Goal: Obtain resource: Obtain resource

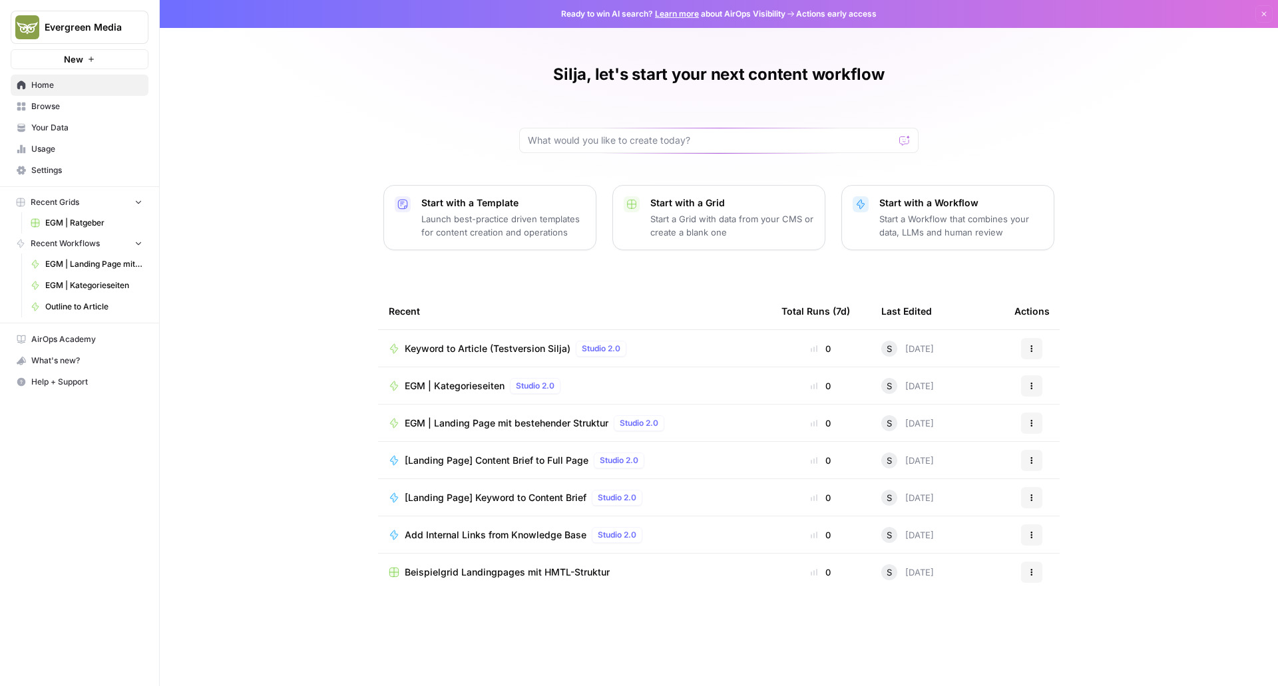
click at [136, 202] on icon "button" at bounding box center [138, 201] width 9 height 9
click at [72, 127] on span "Your Data" at bounding box center [86, 128] width 111 height 12
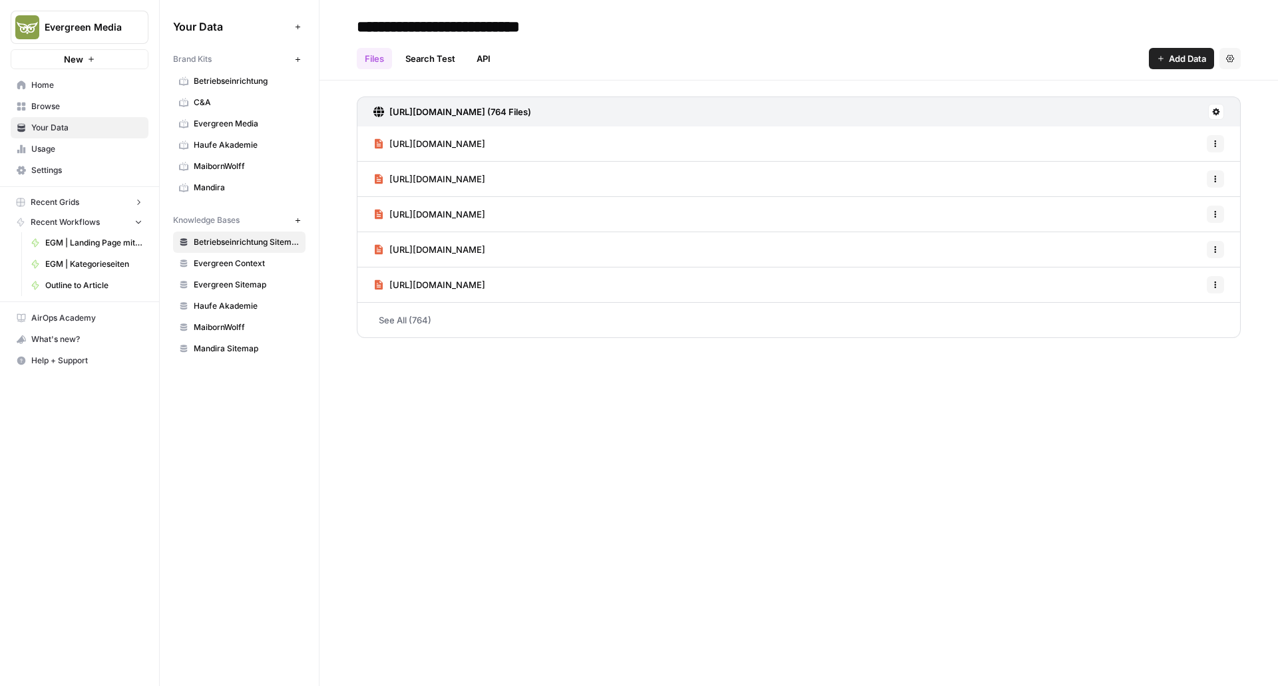
click at [71, 110] on span "Browse" at bounding box center [86, 107] width 111 height 12
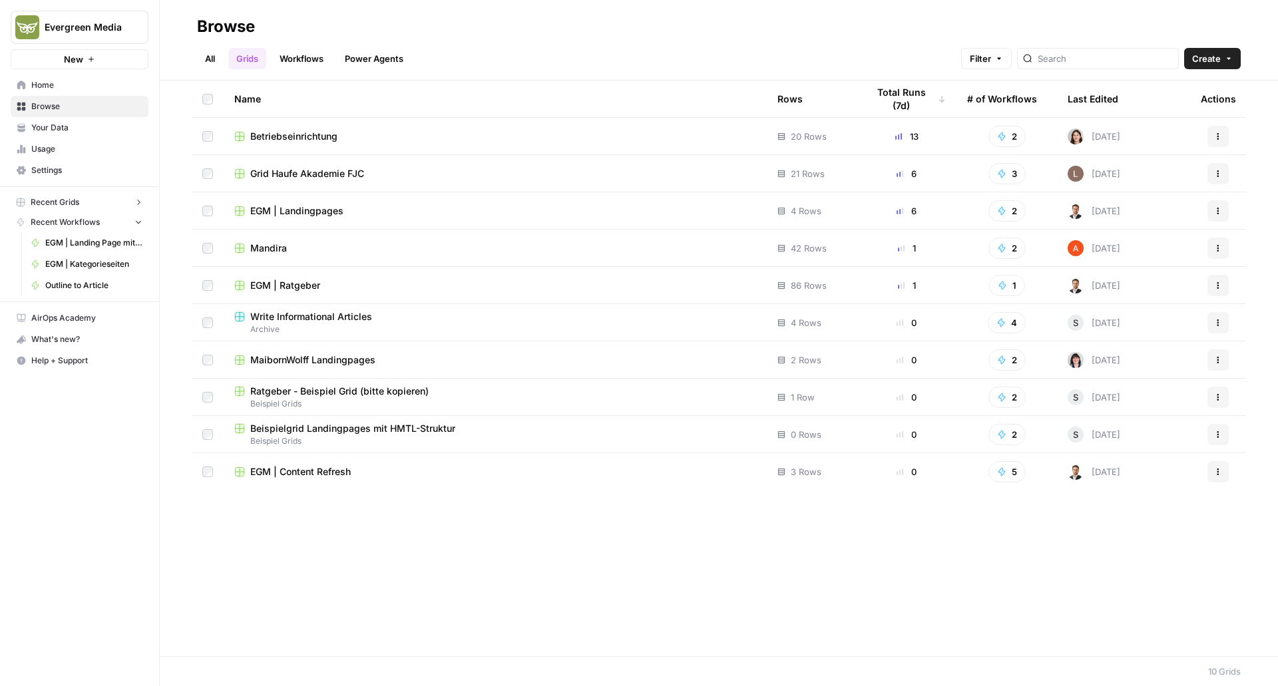
click at [72, 134] on link "Your Data" at bounding box center [80, 127] width 138 height 21
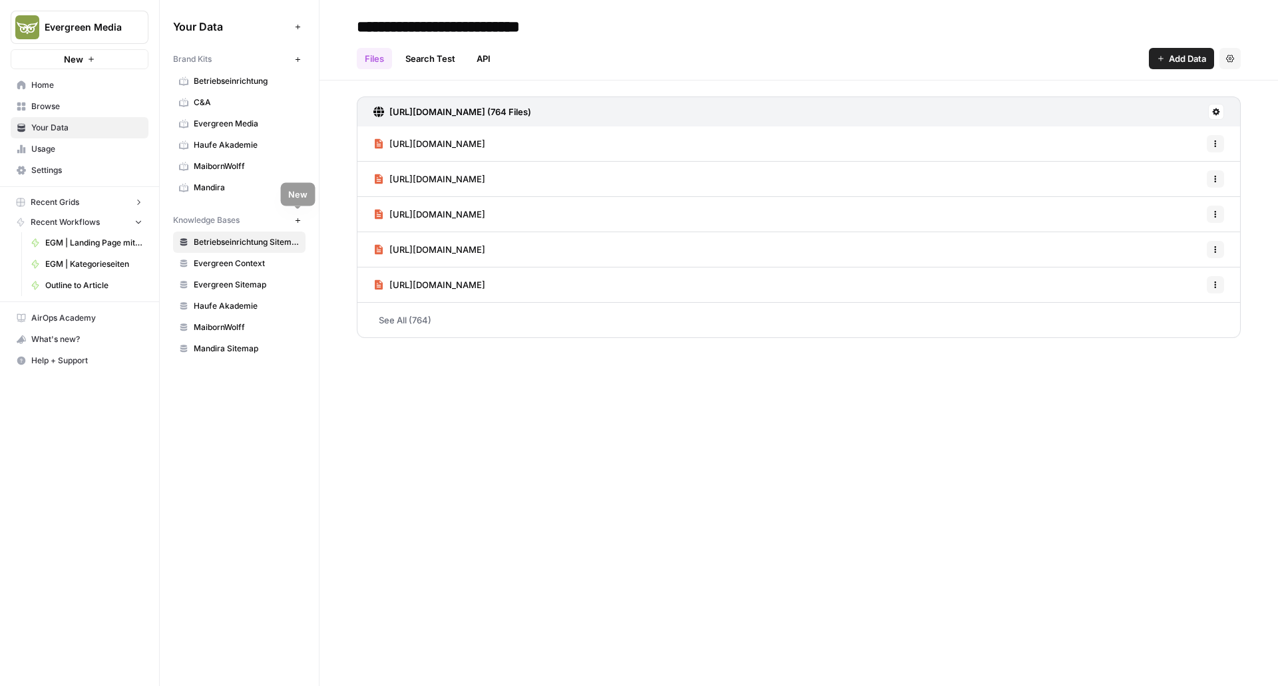
click at [294, 218] on icon "button" at bounding box center [297, 220] width 7 height 7
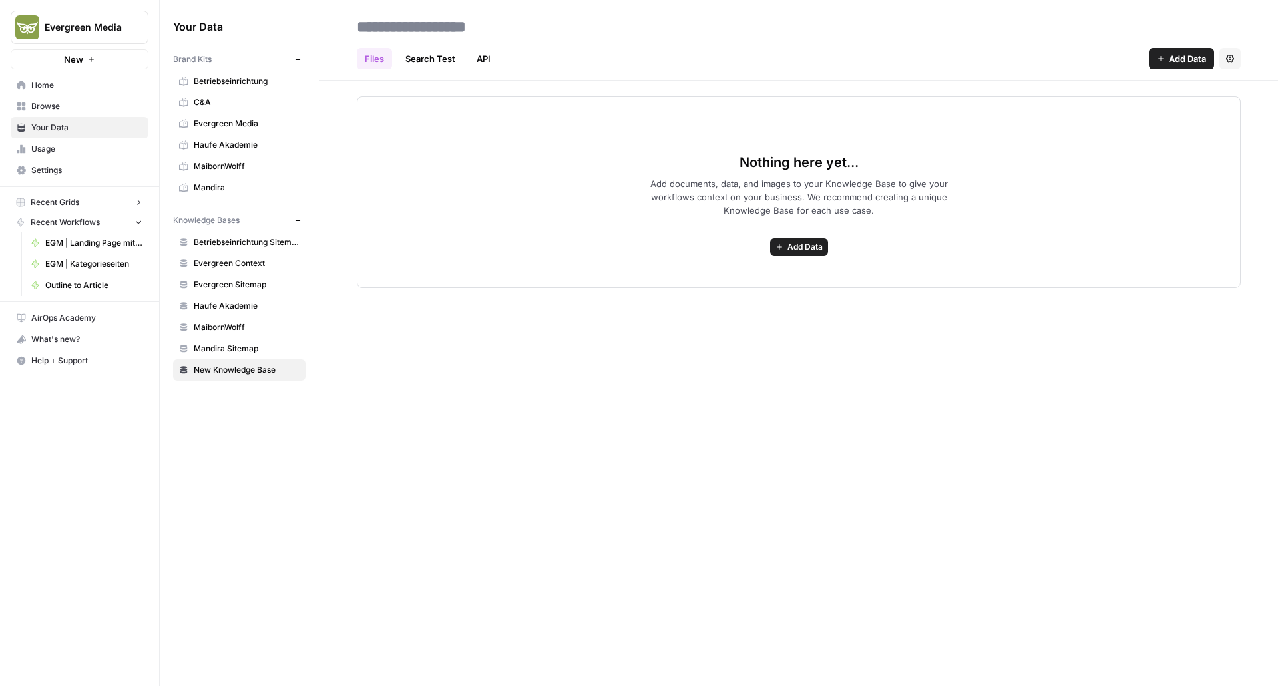
click at [794, 248] on span "Add Data" at bounding box center [805, 247] width 35 height 12
click at [709, 297] on span "Web Scrape" at bounding box center [750, 294] width 121 height 13
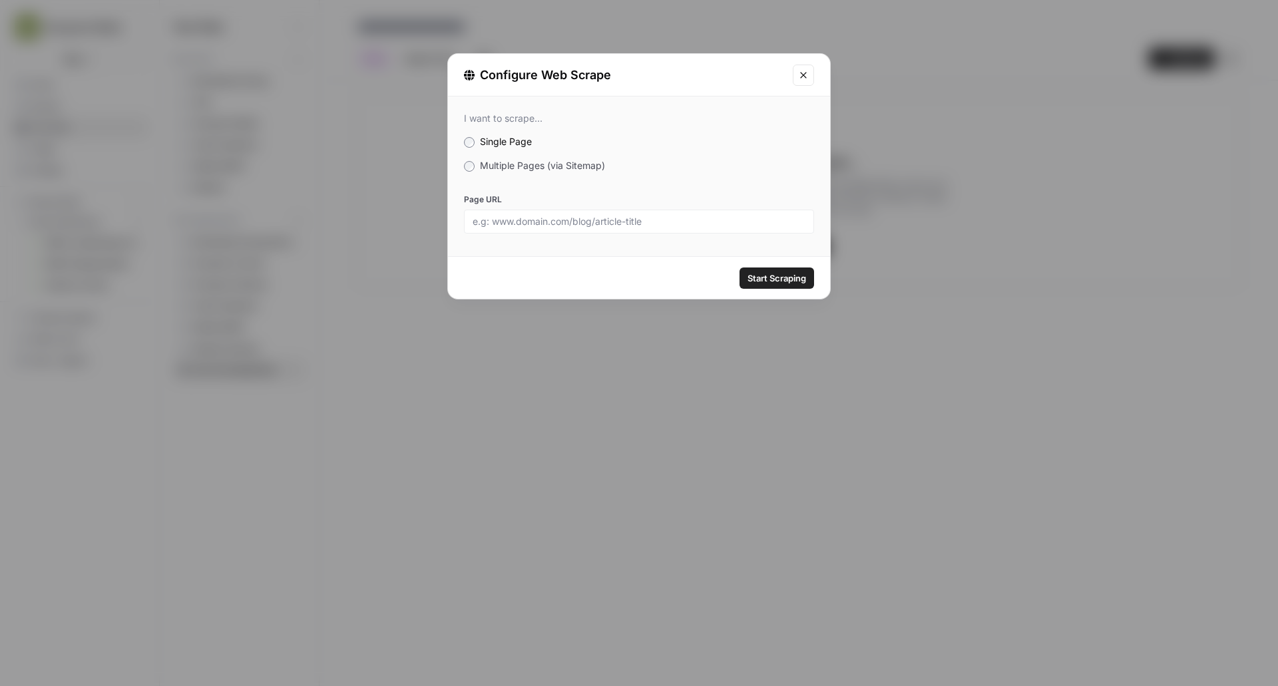
click at [474, 169] on label "Multiple Pages (via Sitemap)" at bounding box center [639, 165] width 350 height 13
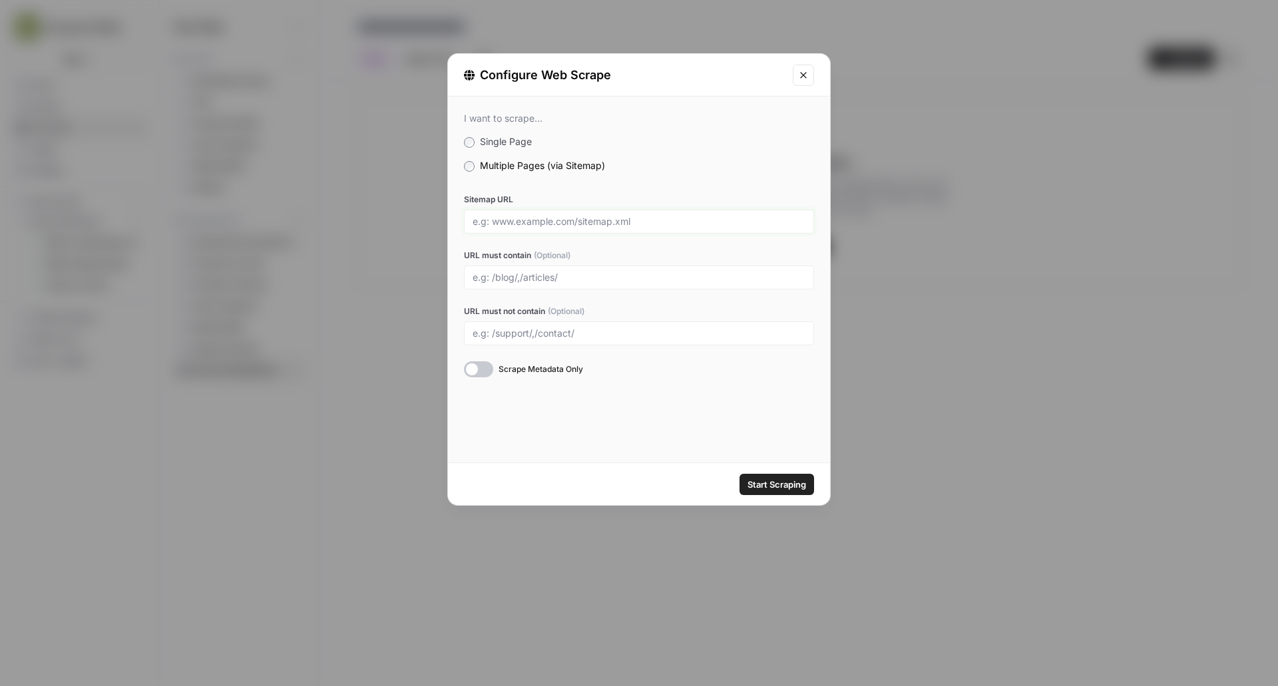
click at [531, 216] on input "Sitemap URL" at bounding box center [639, 222] width 333 height 12
click at [533, 222] on input "Sitemap URL" at bounding box center [639, 222] width 333 height 12
paste input "[URL][DOMAIN_NAME]"
type input "[URL][DOMAIN_NAME]"
click at [772, 486] on span "Start Scraping" at bounding box center [777, 484] width 59 height 13
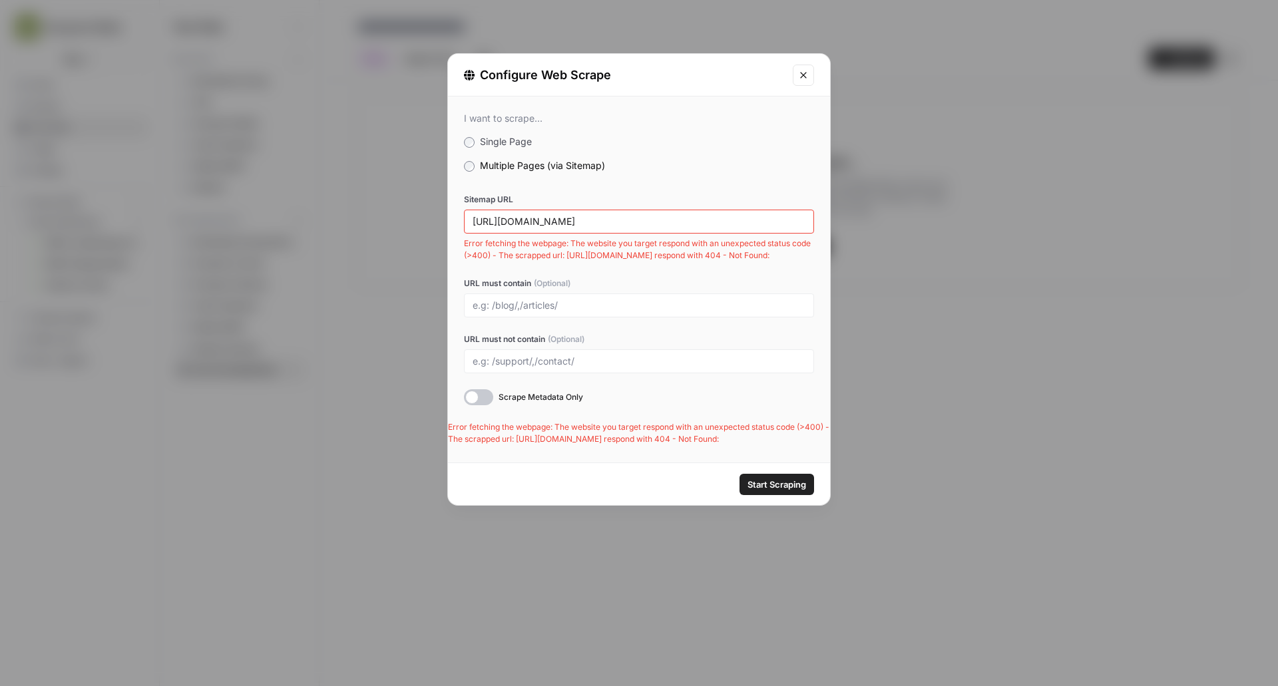
click at [705, 228] on div "[URL][DOMAIN_NAME]" at bounding box center [639, 222] width 350 height 24
click at [571, 230] on div "[URL][DOMAIN_NAME]" at bounding box center [639, 222] width 350 height 24
click at [572, 227] on input "[URL][DOMAIN_NAME]" at bounding box center [639, 222] width 333 height 12
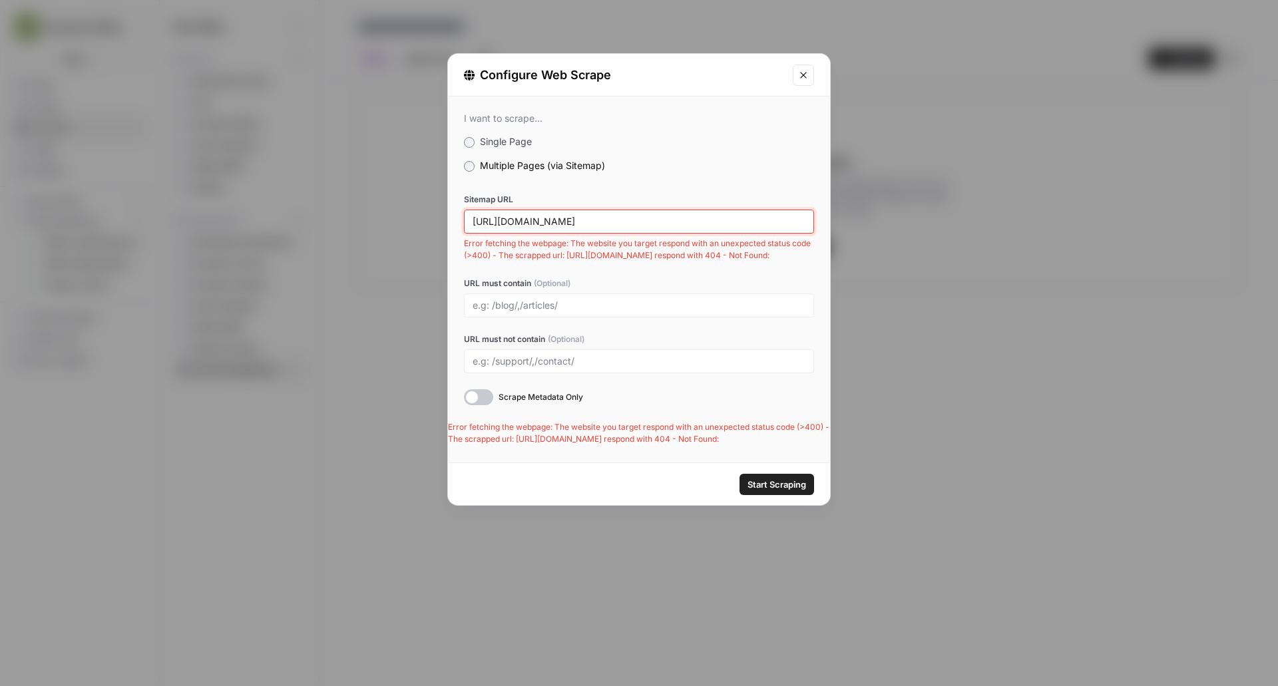
click at [572, 227] on input "[URL][DOMAIN_NAME]" at bounding box center [639, 222] width 333 height 12
paste input "[URL][DOMAIN_NAME]"
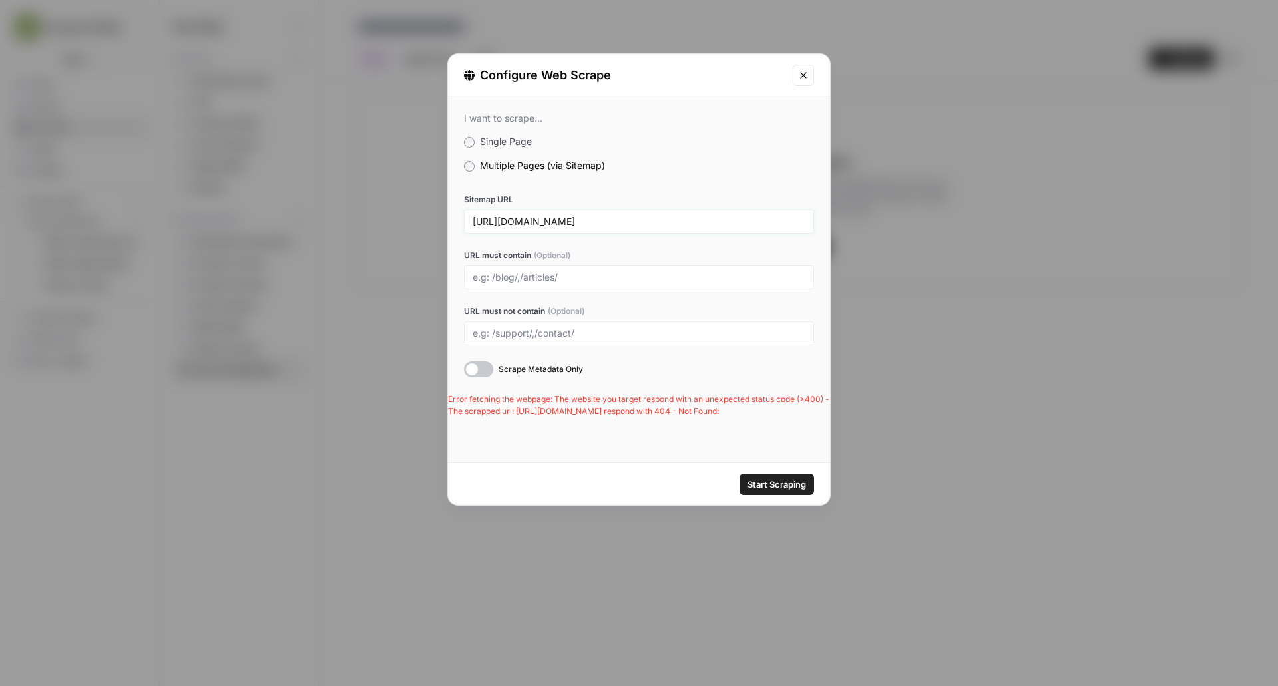
type input "[URL][DOMAIN_NAME]"
click at [479, 376] on div at bounding box center [478, 369] width 29 height 16
click at [487, 368] on div at bounding box center [478, 369] width 29 height 16
click at [769, 478] on span "Start Scraping" at bounding box center [777, 484] width 59 height 13
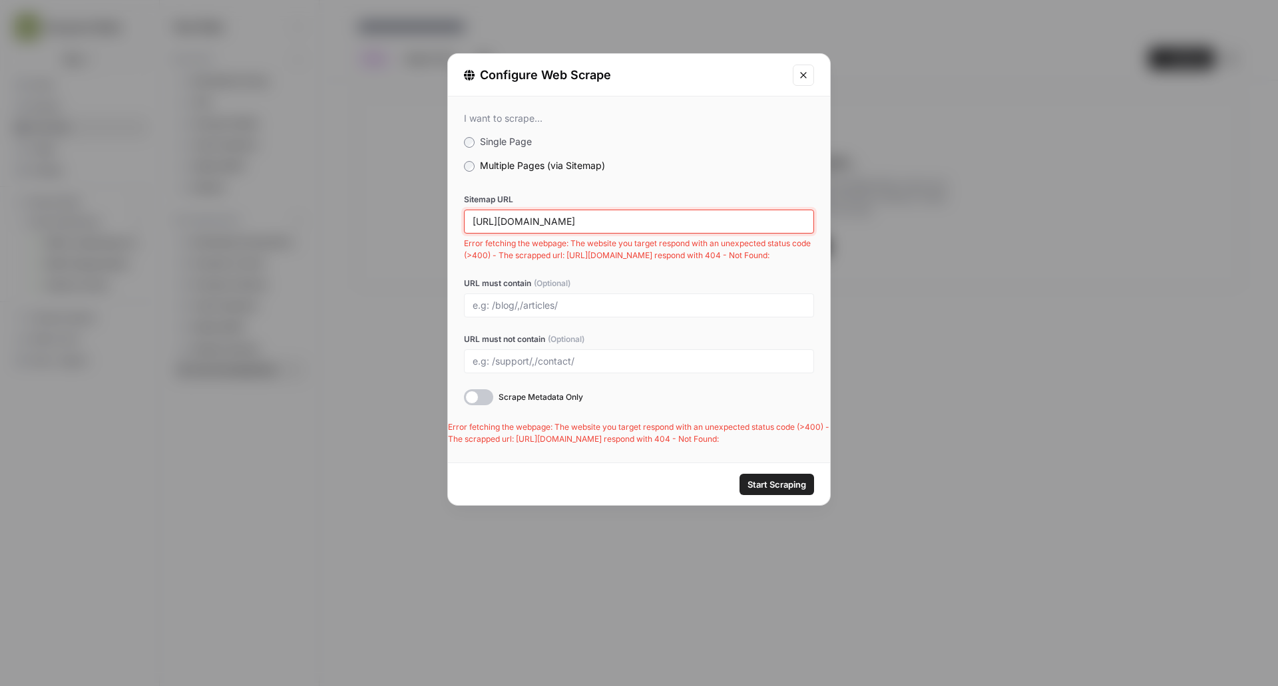
drag, startPoint x: 642, startPoint y: 222, endPoint x: 615, endPoint y: 220, distance: 26.7
click at [615, 220] on input "[URL][DOMAIN_NAME]" at bounding box center [639, 222] width 333 height 12
click at [543, 169] on span "Multiple Pages (via Sitemap)" at bounding box center [542, 165] width 125 height 11
click at [613, 224] on input "[URL][DOMAIN_NAME]" at bounding box center [639, 222] width 333 height 12
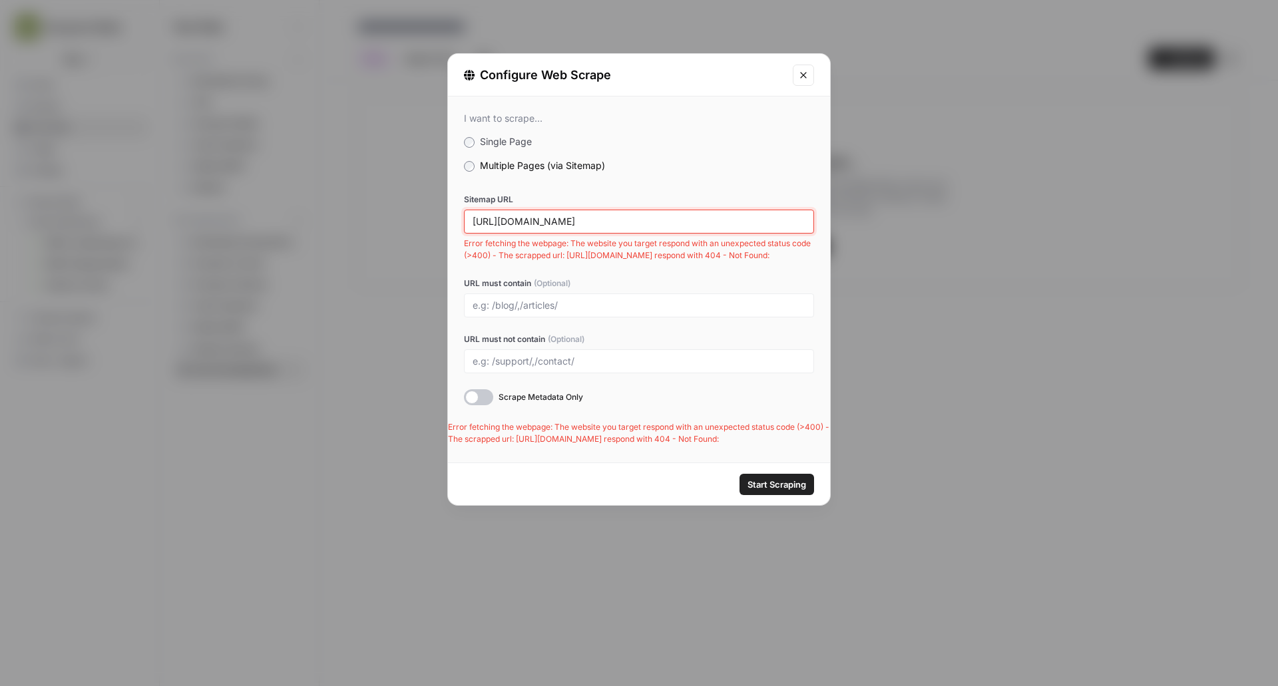
click at [613, 224] on input "[URL][DOMAIN_NAME]" at bounding box center [639, 222] width 333 height 12
paste input "[URL][DOMAIN_NAME]"
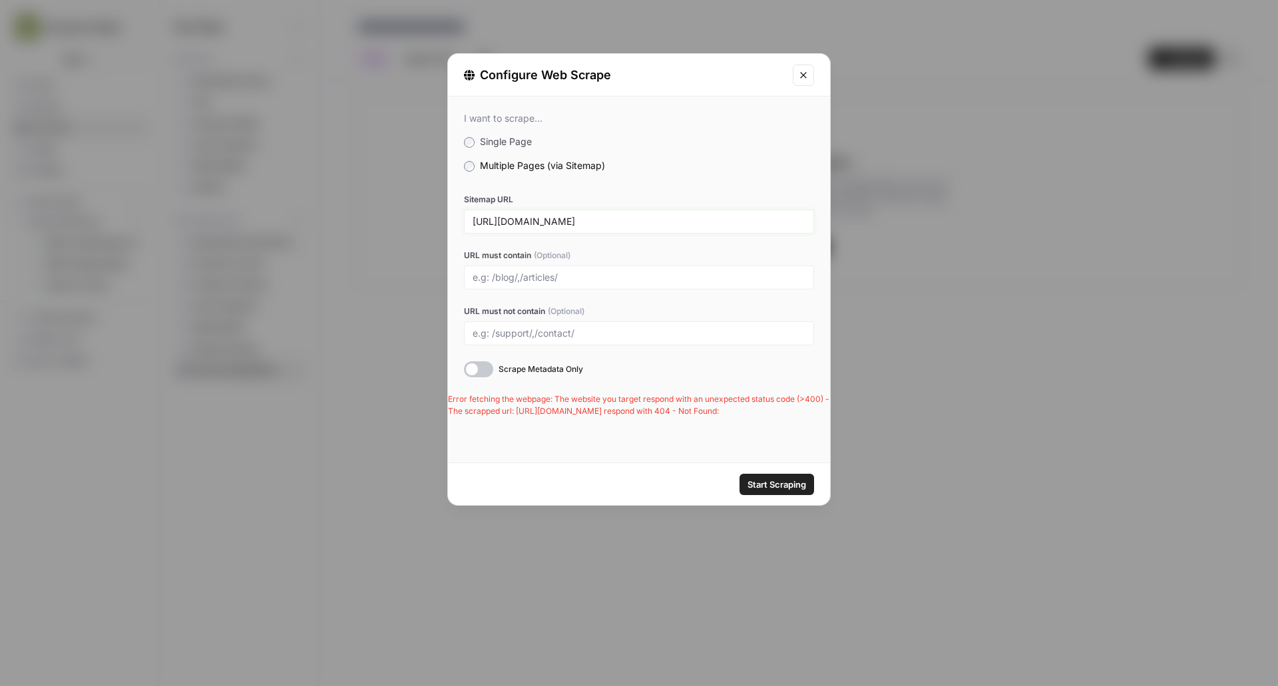
drag, startPoint x: 505, startPoint y: 222, endPoint x: 427, endPoint y: 222, distance: 77.9
click at [427, 222] on div "Configure Web Scrape I want to scrape... Single Page Multiple Pages (via Sitema…" at bounding box center [639, 343] width 1278 height 686
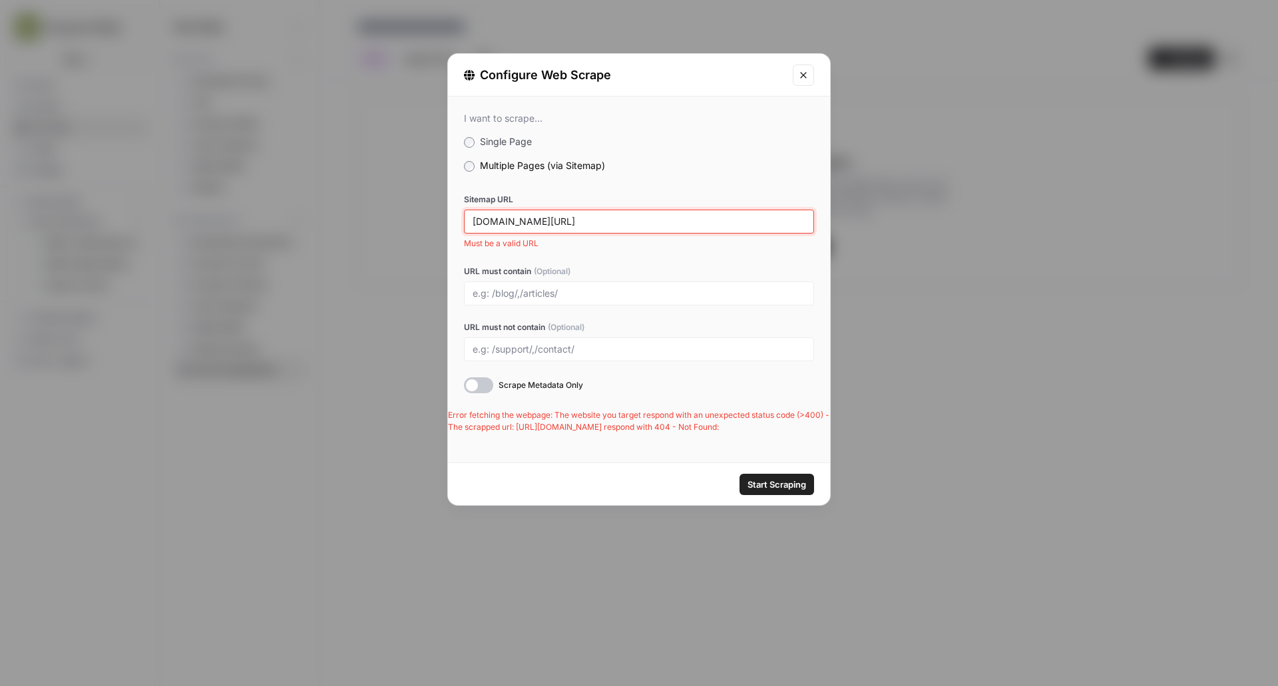
type input "[DOMAIN_NAME][URL]"
click at [711, 356] on div at bounding box center [639, 350] width 350 height 24
click at [678, 249] on span "Must be a valid URL" at bounding box center [639, 244] width 350 height 12
click at [682, 228] on div "[DOMAIN_NAME][URL]" at bounding box center [639, 222] width 350 height 24
click at [754, 481] on span "Start Scraping" at bounding box center [777, 484] width 59 height 13
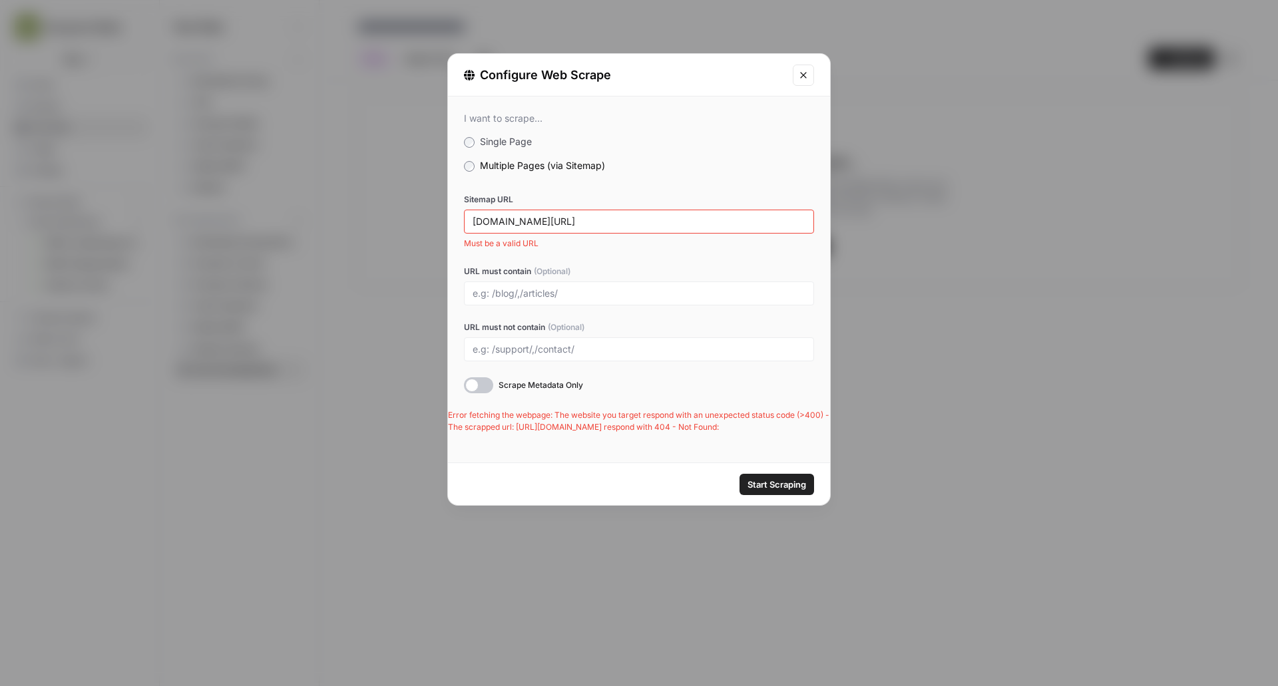
click at [574, 212] on div "[DOMAIN_NAME][URL]" at bounding box center [639, 222] width 350 height 24
click at [564, 222] on input "[DOMAIN_NAME][URL]" at bounding box center [639, 222] width 333 height 12
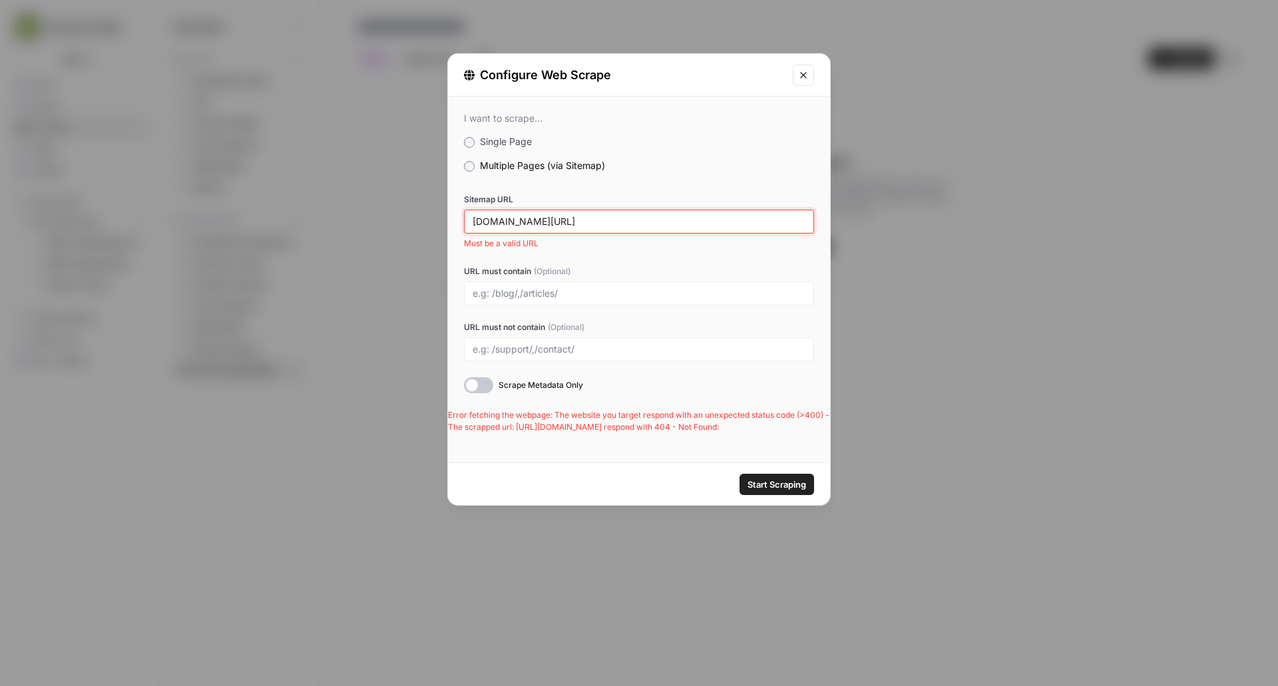
click at [564, 222] on input "[DOMAIN_NAME][URL]" at bounding box center [639, 222] width 333 height 12
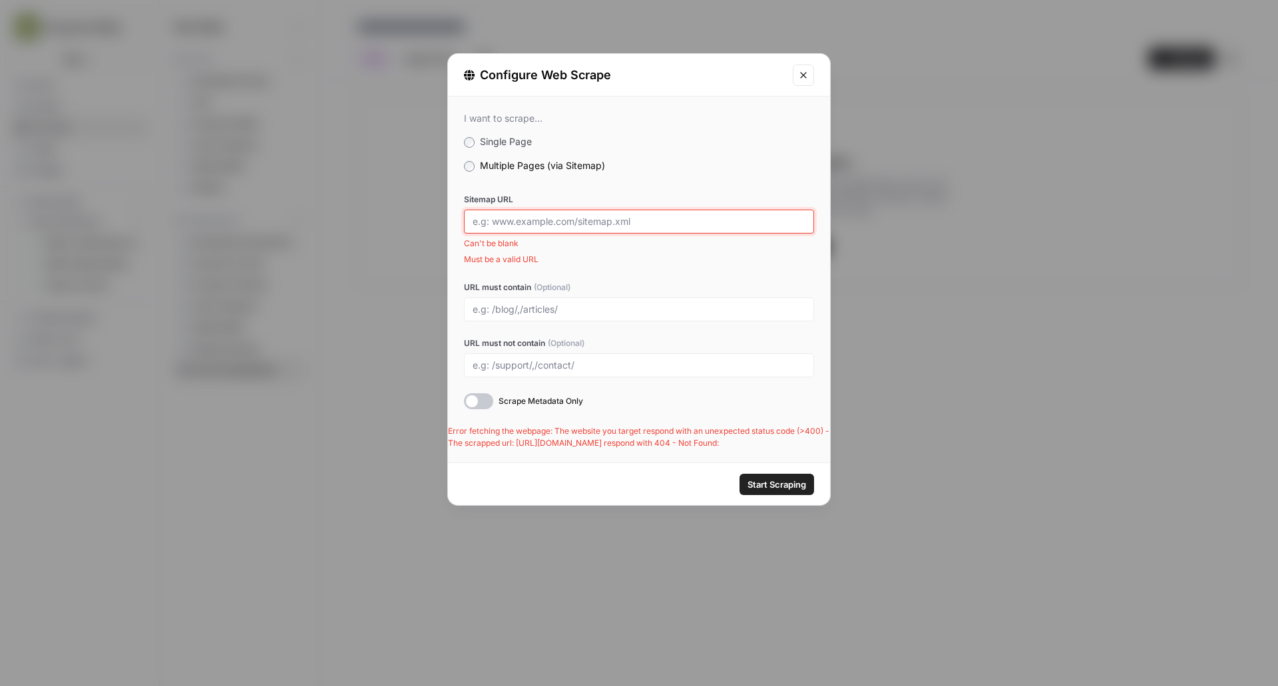
paste input "[DOMAIN_NAME][URL]"
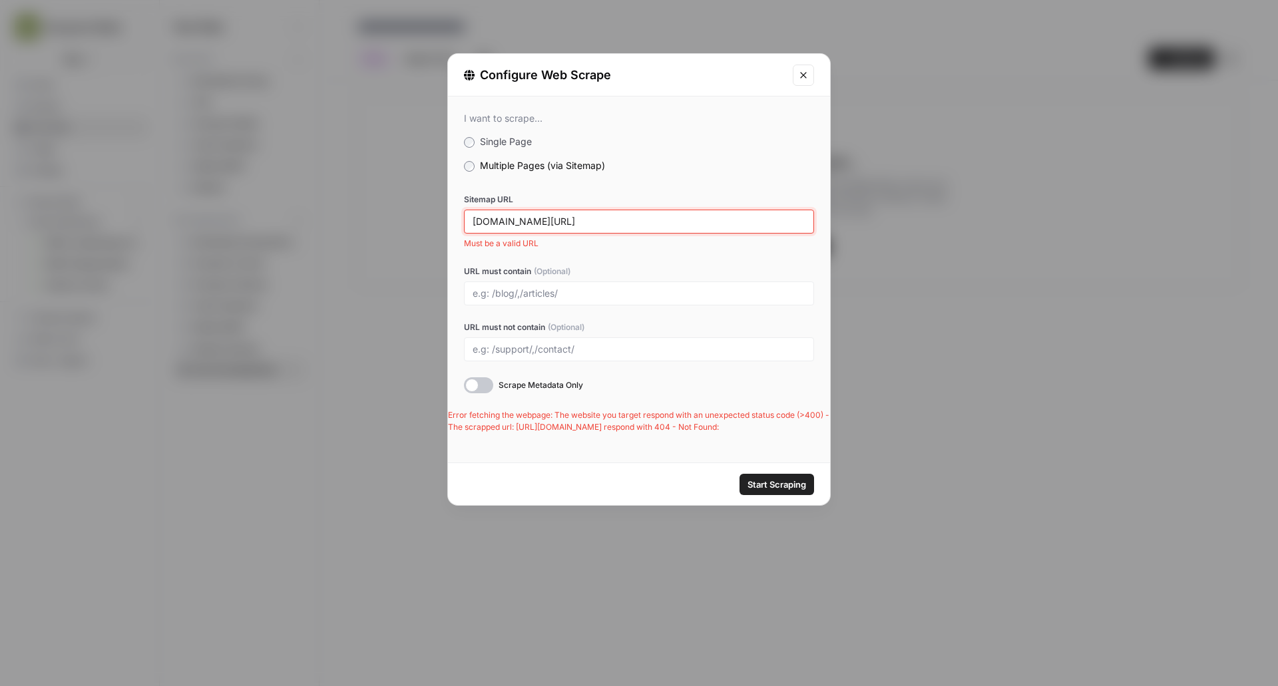
drag, startPoint x: 674, startPoint y: 223, endPoint x: 612, endPoint y: 224, distance: 62.6
click at [612, 224] on input "[DOMAIN_NAME][URL]" at bounding box center [639, 222] width 333 height 12
type input "[DOMAIN_NAME][URL]"
click at [740, 474] on button "Start Scraping" at bounding box center [777, 484] width 75 height 21
click at [798, 81] on button "Close modal" at bounding box center [803, 75] width 21 height 21
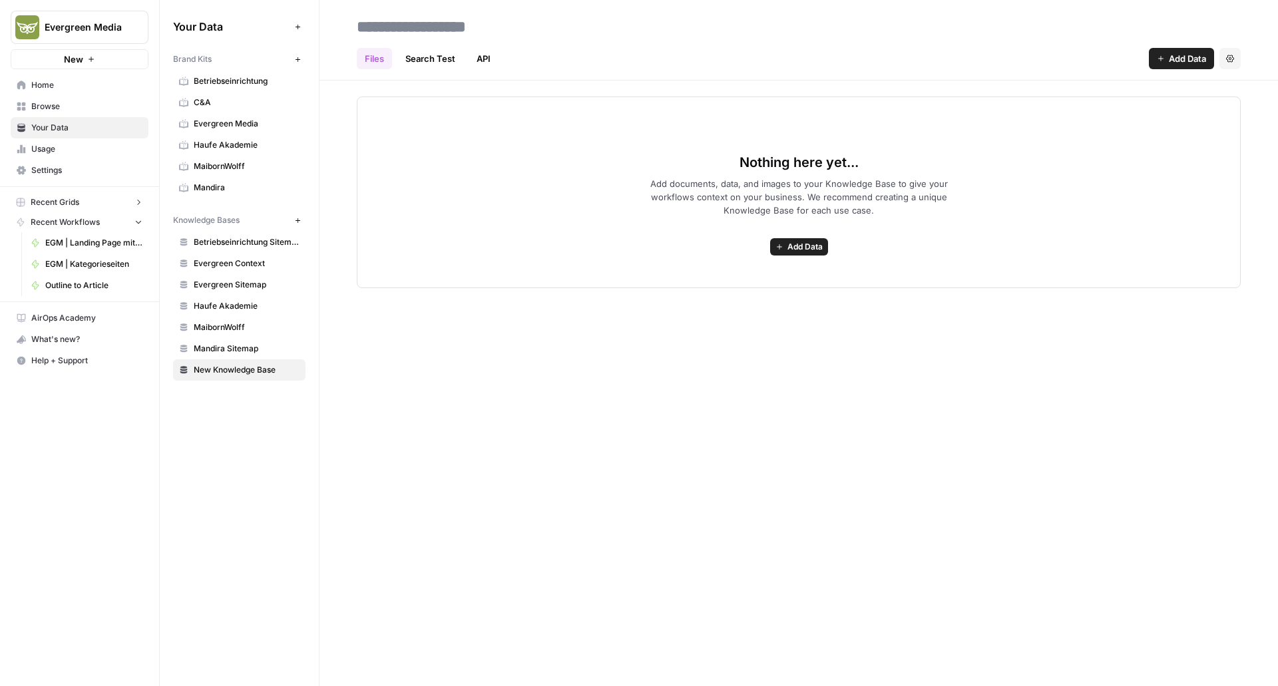
click at [800, 240] on button "Add Data" at bounding box center [799, 246] width 58 height 17
click at [744, 292] on span "Web Scrape" at bounding box center [750, 294] width 121 height 13
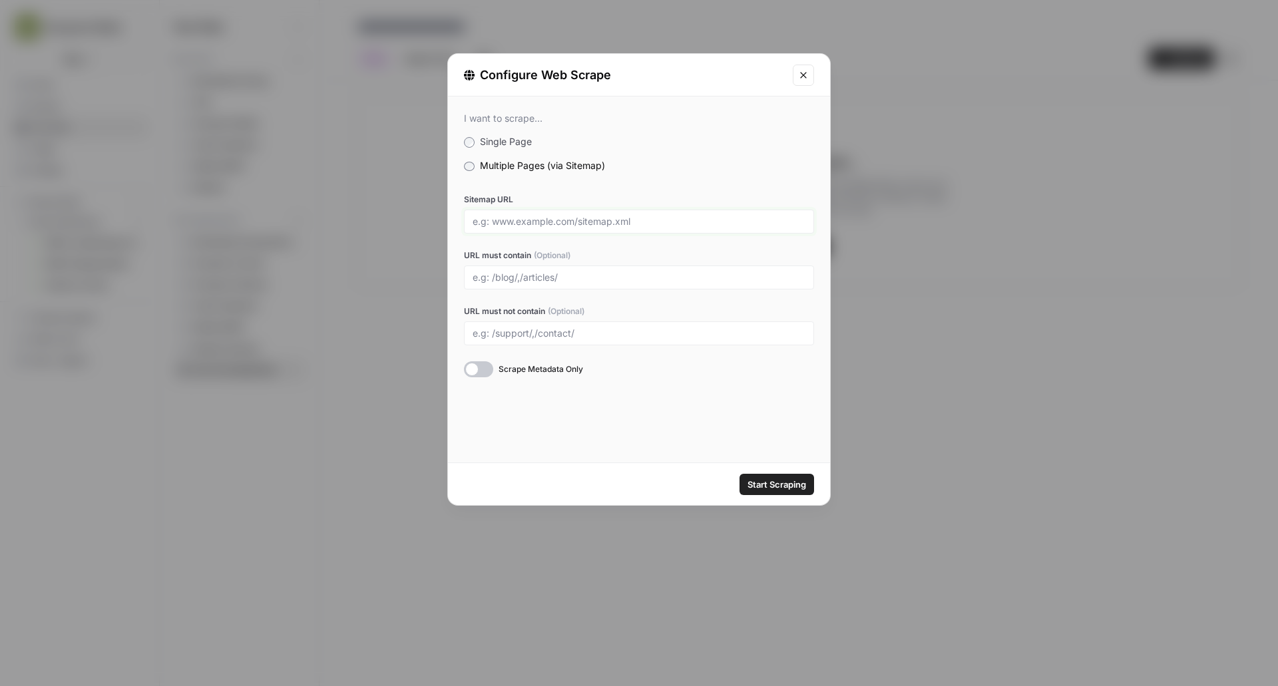
click at [508, 225] on input "Sitemap URL" at bounding box center [639, 222] width 333 height 12
click at [768, 483] on span "Start Scraping" at bounding box center [777, 484] width 59 height 13
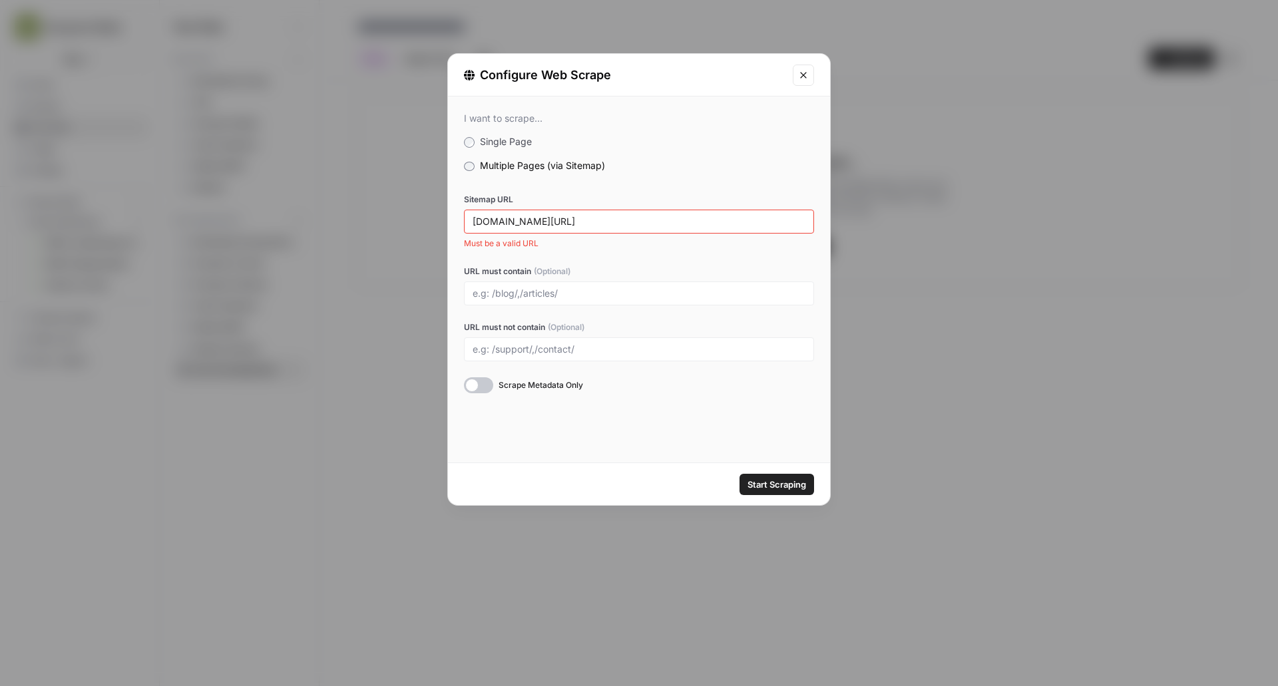
click at [768, 483] on span "Start Scraping" at bounding box center [777, 484] width 59 height 13
click at [477, 226] on input "[DOMAIN_NAME][URL]" at bounding box center [639, 222] width 333 height 12
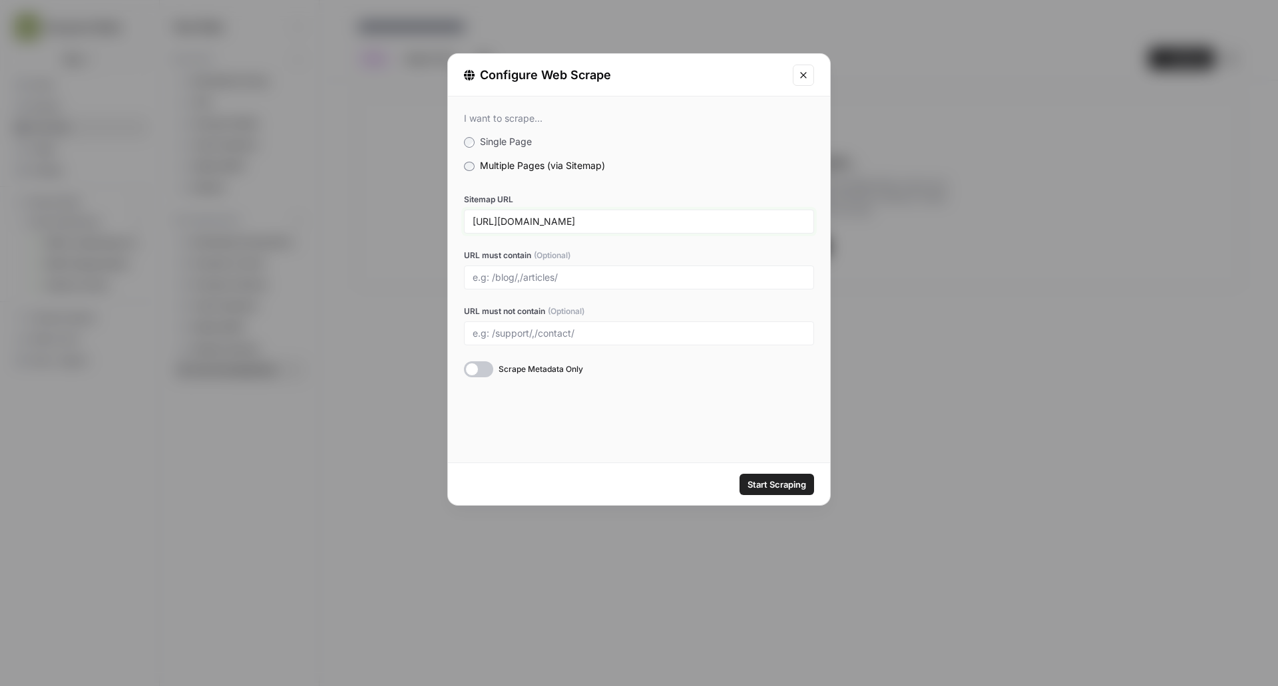
type input "[URL][DOMAIN_NAME]"
click at [769, 484] on span "Start Scraping" at bounding box center [777, 484] width 59 height 13
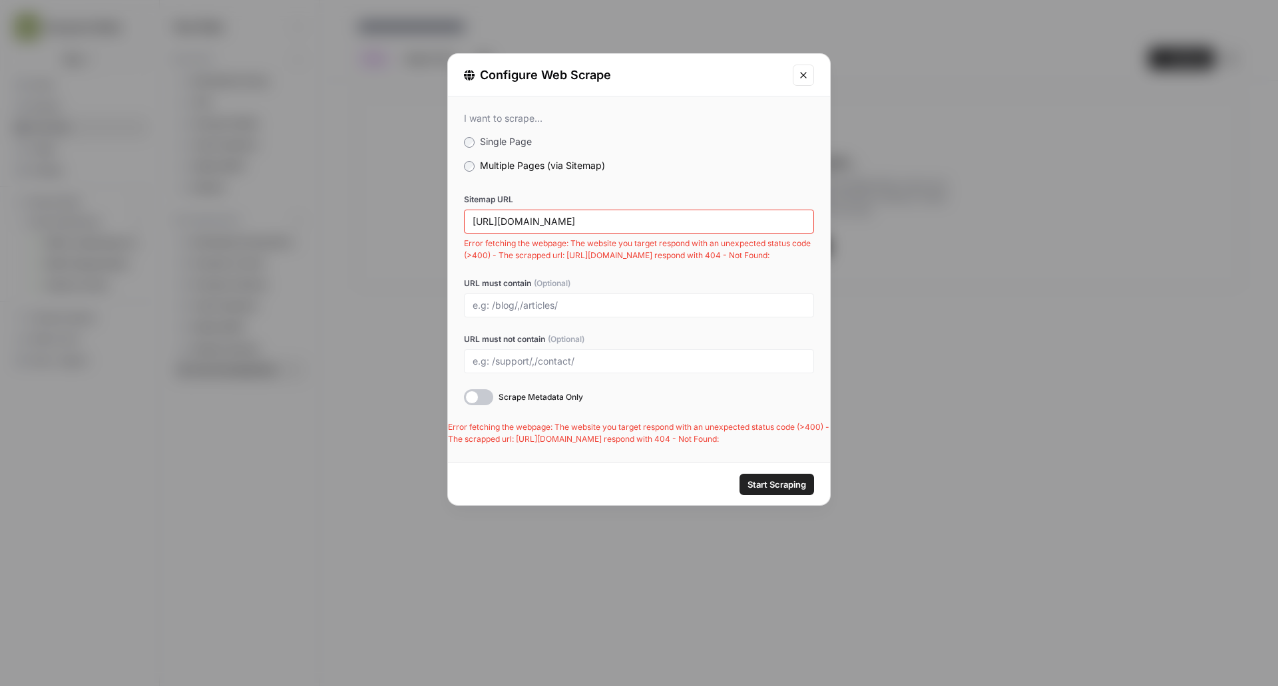
click at [804, 77] on icon "Close modal" at bounding box center [803, 75] width 11 height 11
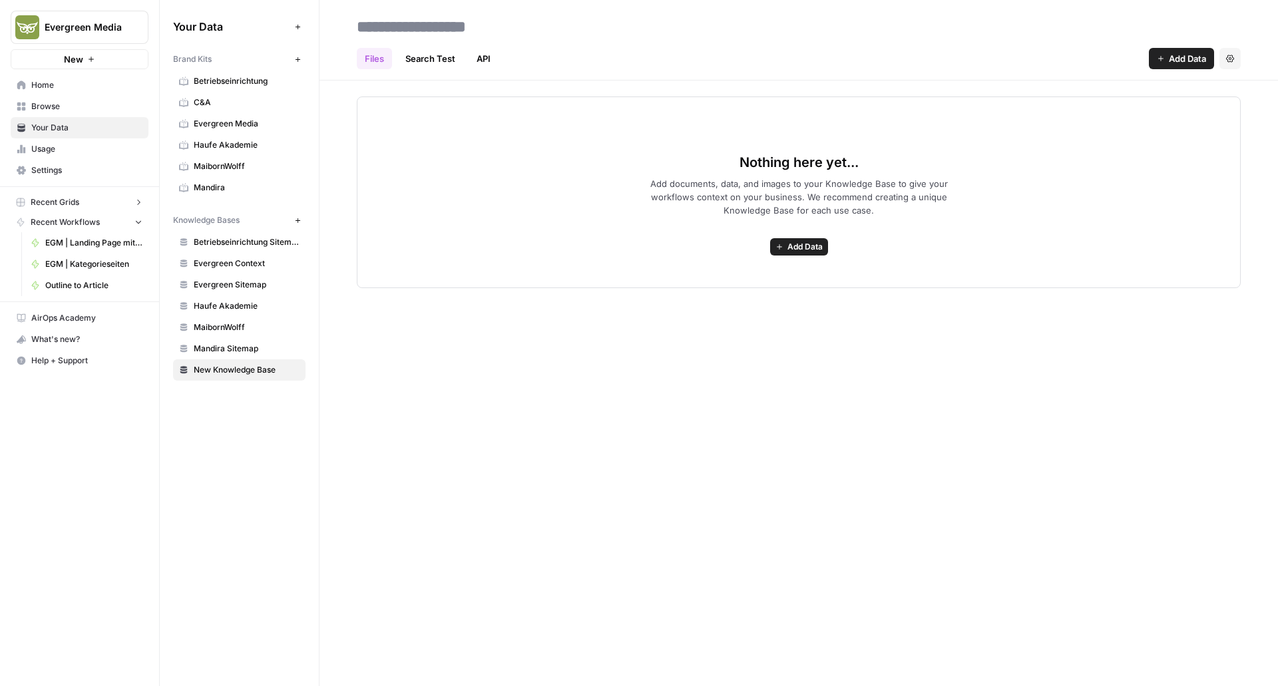
click at [231, 105] on span "C&A" at bounding box center [247, 103] width 106 height 12
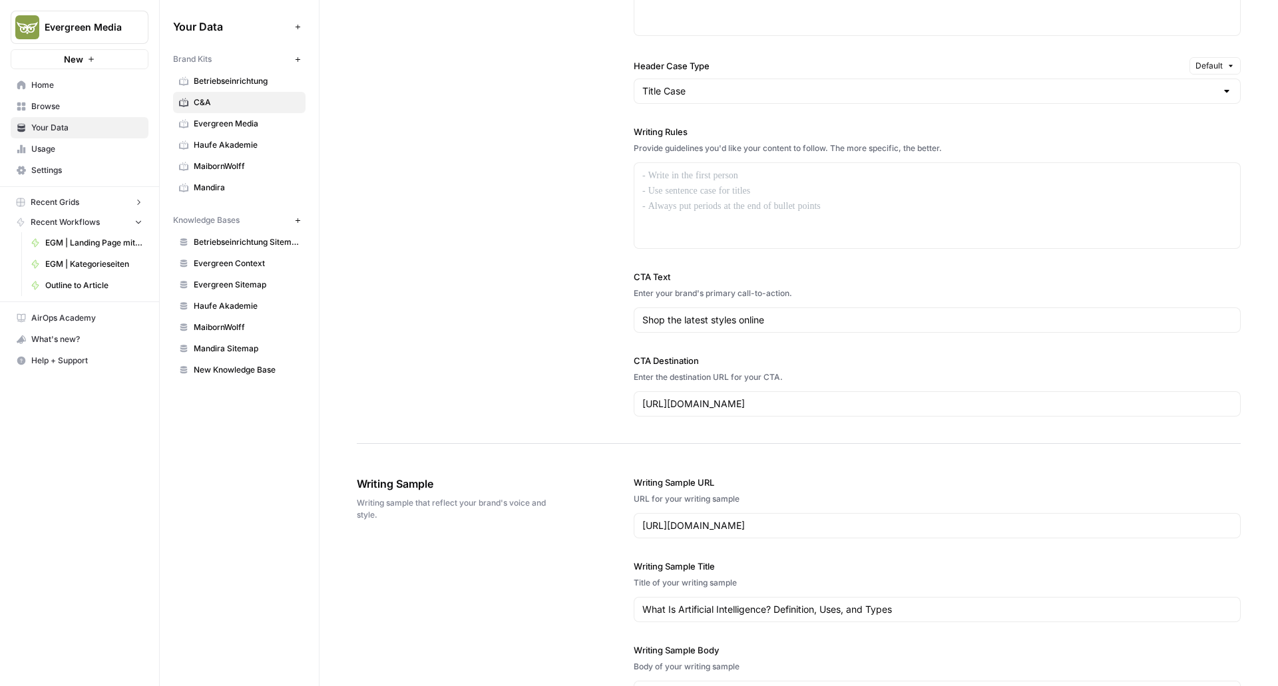
scroll to position [1056, 0]
